Goal: Task Accomplishment & Management: Manage account settings

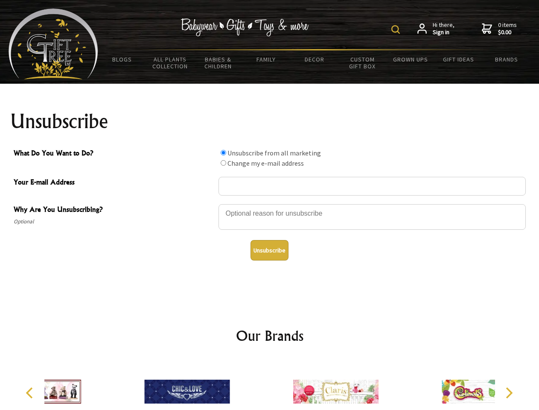
click at [397, 29] on img at bounding box center [396, 29] width 9 height 9
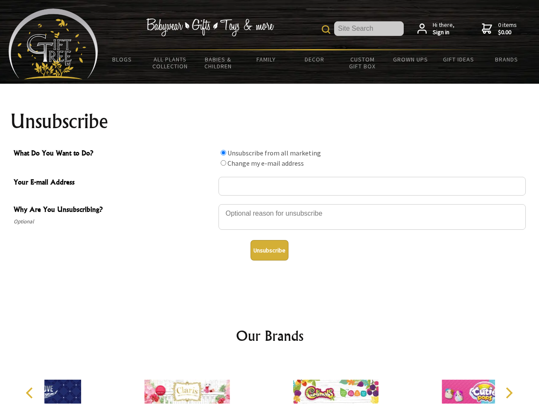
click at [270, 204] on div at bounding box center [373, 218] width 308 height 30
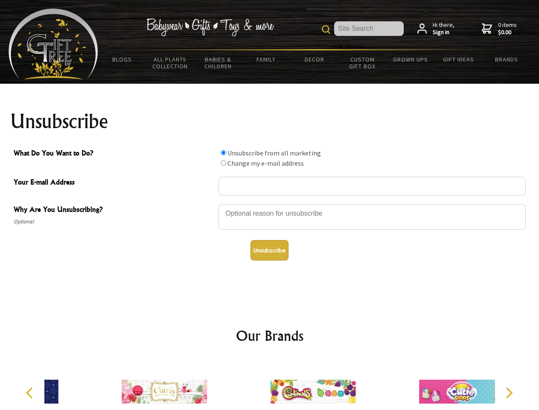
click at [223, 152] on input "What Do You Want to Do?" at bounding box center [224, 153] width 6 height 6
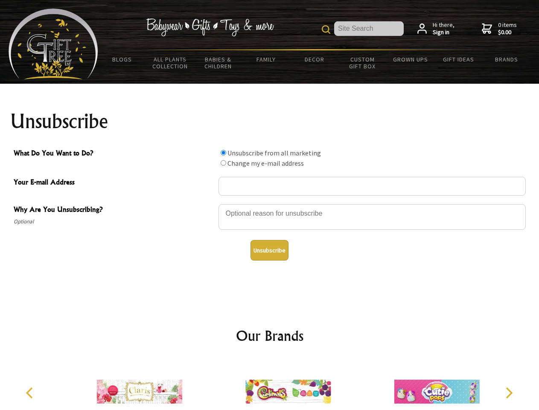
click at [223, 163] on input "What Do You Want to Do?" at bounding box center [224, 163] width 6 height 6
radio input "true"
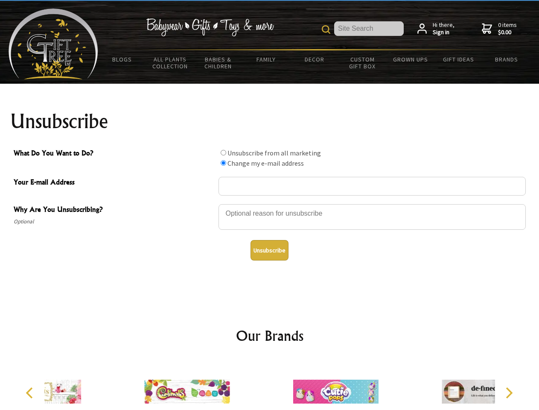
click at [270, 250] on button "Unsubscribe" at bounding box center [270, 250] width 38 height 21
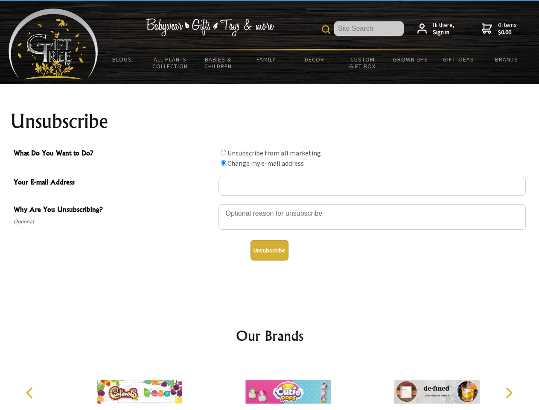
click at [31, 393] on icon "Previous" at bounding box center [30, 392] width 11 height 11
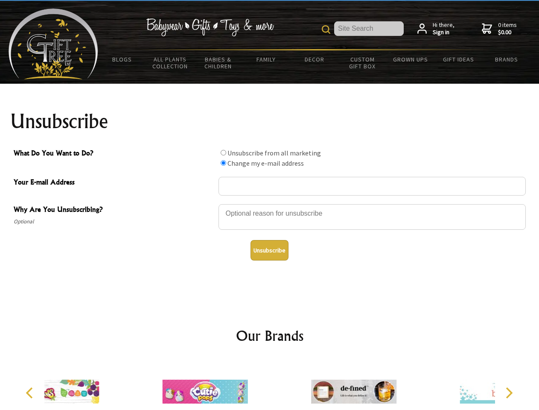
click at [509, 393] on icon "Next" at bounding box center [508, 392] width 11 height 11
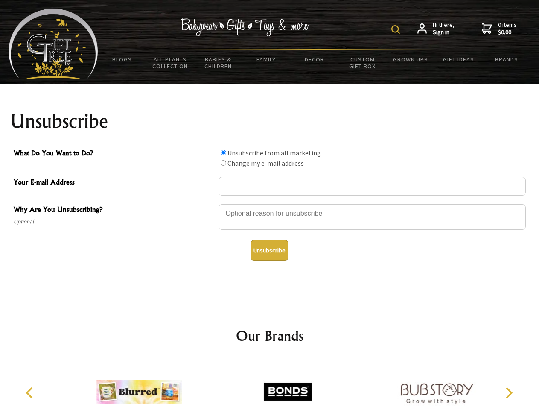
click at [397, 29] on img at bounding box center [396, 29] width 9 height 9
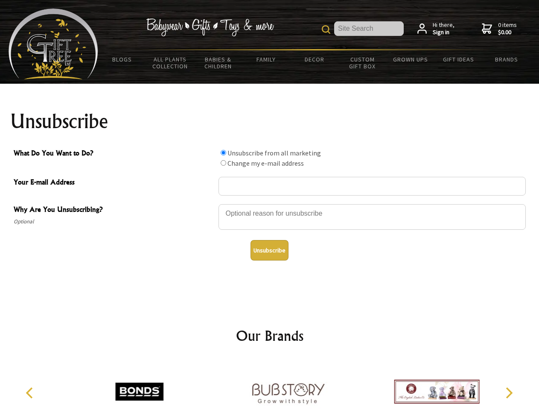
click at [270, 204] on div at bounding box center [373, 218] width 308 height 30
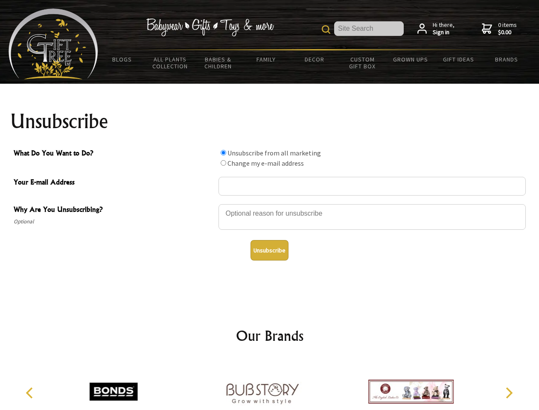
click at [223, 152] on input "What Do You Want to Do?" at bounding box center [224, 153] width 6 height 6
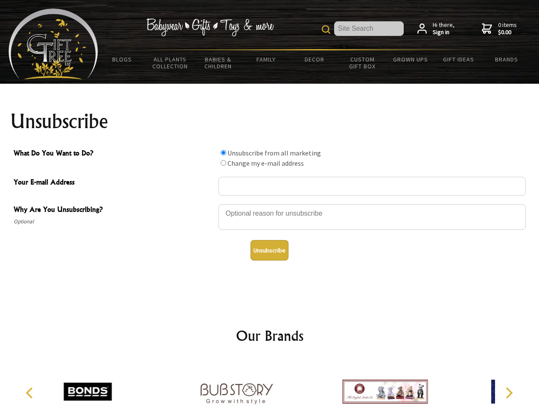
click at [223, 163] on input "What Do You Want to Do?" at bounding box center [224, 163] width 6 height 6
radio input "true"
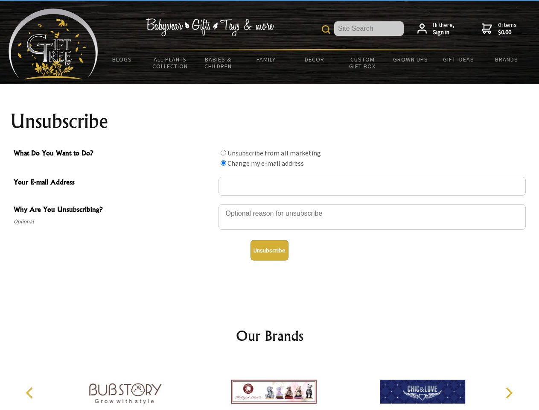
click at [270, 250] on button "Unsubscribe" at bounding box center [270, 250] width 38 height 21
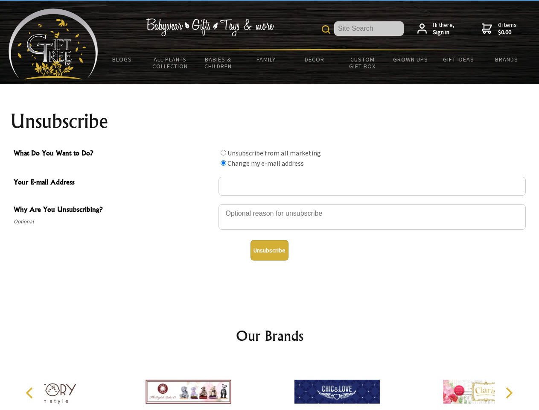
click at [270, 385] on div at bounding box center [337, 393] width 149 height 67
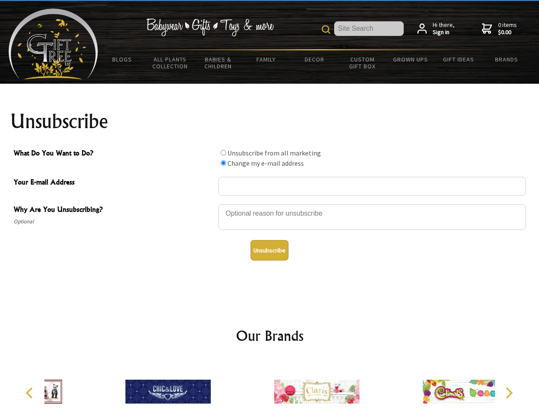
click at [31, 393] on icon "Previous" at bounding box center [30, 392] width 11 height 11
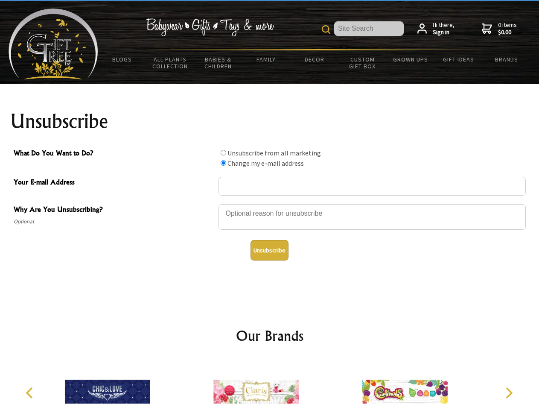
click at [509, 393] on icon "Next" at bounding box center [508, 392] width 11 height 11
